Goal: Information Seeking & Learning: Find specific fact

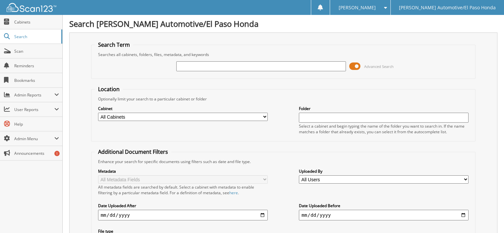
click at [229, 73] on div "Advanced Search" at bounding box center [283, 66] width 377 height 18
click at [224, 68] on input "text" at bounding box center [261, 66] width 170 height 10
type input "[PERSON_NAME]"
click at [210, 66] on input "[PERSON_NAME]" at bounding box center [261, 66] width 170 height 10
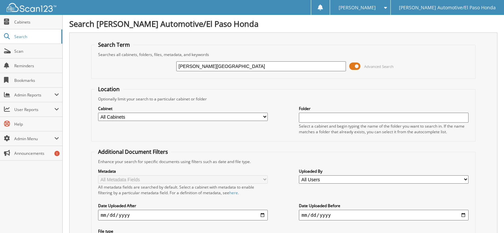
type input "[PERSON_NAME][GEOGRAPHIC_DATA]"
click at [8, 20] on span at bounding box center [7, 22] width 6 height 6
